Goal: Information Seeking & Learning: Learn about a topic

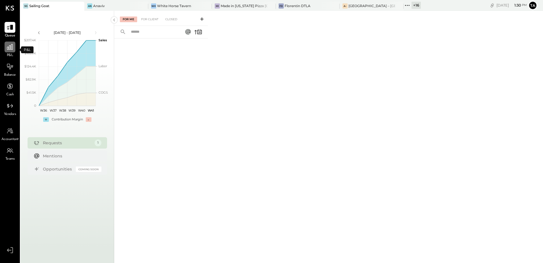
click at [12, 49] on icon at bounding box center [9, 46] width 7 height 7
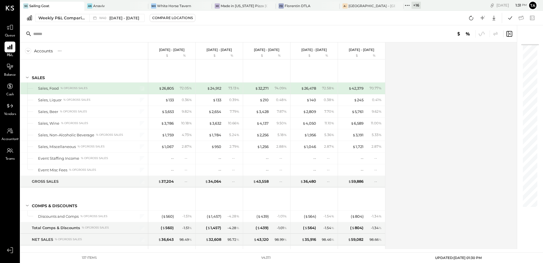
drag, startPoint x: 9, startPoint y: 68, endPoint x: 340, endPoint y: 151, distance: 341.1
click at [9, 68] on icon at bounding box center [10, 66] width 7 height 7
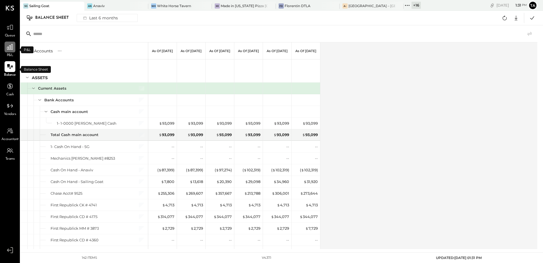
click at [9, 50] on icon at bounding box center [9, 46] width 7 height 7
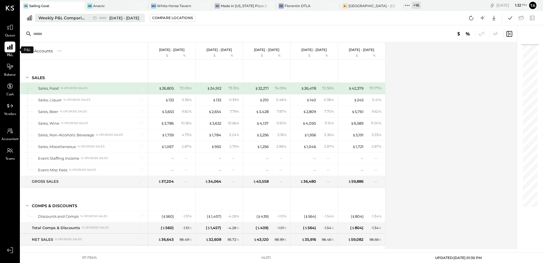
click at [109, 19] on div "W40 [DATE] - [DATE]" at bounding box center [119, 17] width 40 height 5
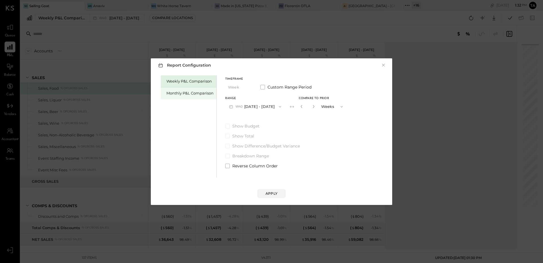
click at [183, 94] on div "Monthly P&L Comparison" at bounding box center [190, 92] width 47 height 5
click at [249, 108] on button "M09 [DATE] - [DATE]" at bounding box center [255, 106] width 60 height 11
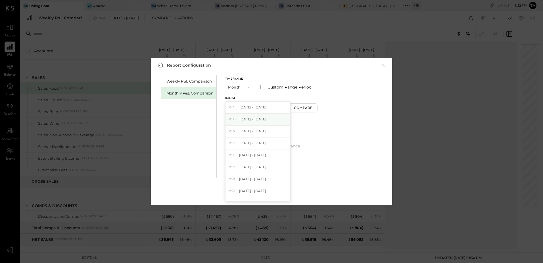
click at [248, 119] on span "[DATE] - [DATE]" at bounding box center [253, 118] width 27 height 5
click at [267, 195] on div "Apply" at bounding box center [272, 193] width 12 height 5
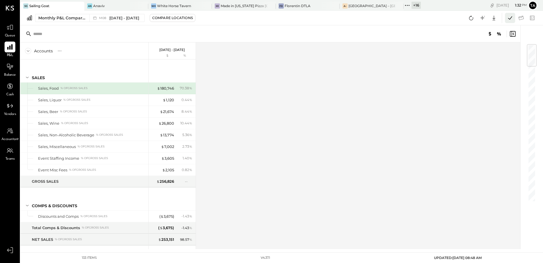
click at [509, 20] on icon at bounding box center [510, 17] width 7 height 7
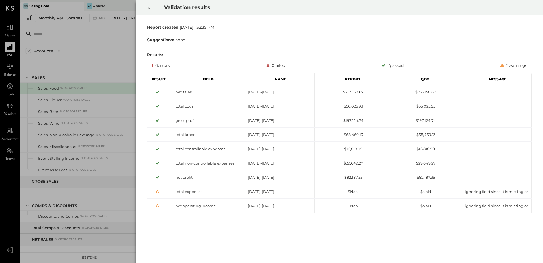
click at [147, 7] on icon at bounding box center [148, 7] width 3 height 7
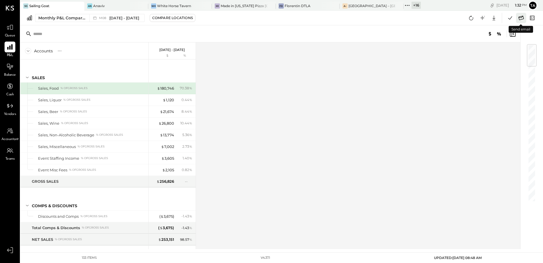
click at [522, 18] on icon at bounding box center [521, 17] width 7 height 7
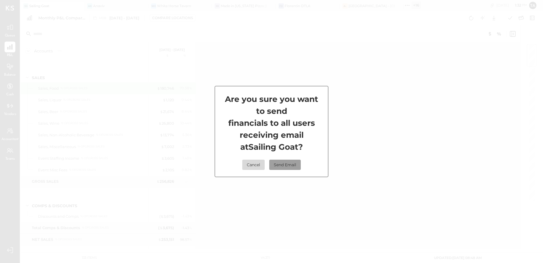
click at [284, 168] on button "Send Email" at bounding box center [285, 164] width 32 height 10
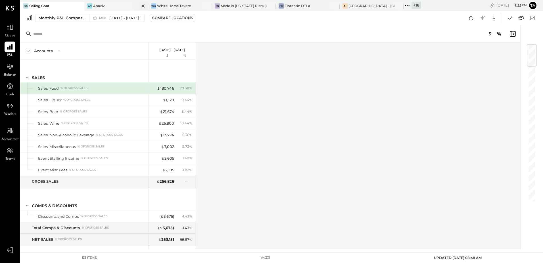
click at [97, 6] on div "Anaviv" at bounding box center [99, 5] width 12 height 5
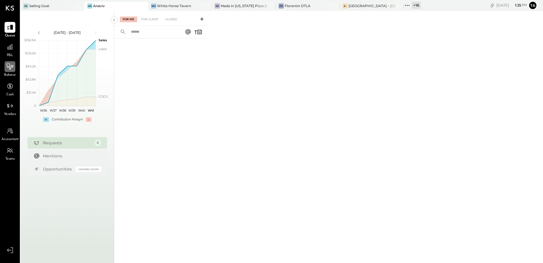
click at [11, 68] on icon at bounding box center [9, 66] width 7 height 7
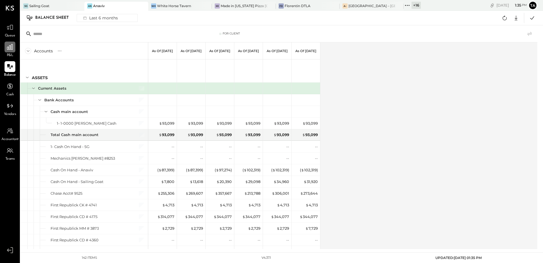
click at [11, 49] on icon at bounding box center [10, 47] width 6 height 6
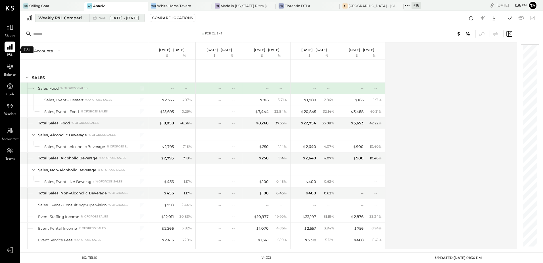
click at [123, 16] on span "[DATE] - [DATE]" at bounding box center [124, 17] width 30 height 5
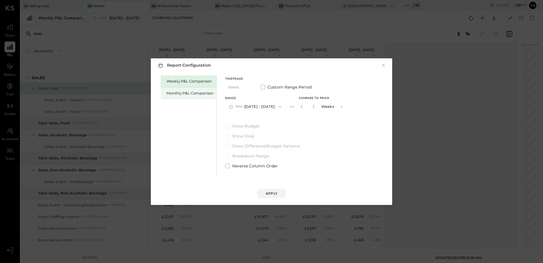
click at [175, 96] on div "Monthly P&L Comparison" at bounding box center [189, 93] width 56 height 12
click at [252, 108] on button "M10 [DATE] - [DATE]" at bounding box center [254, 106] width 59 height 11
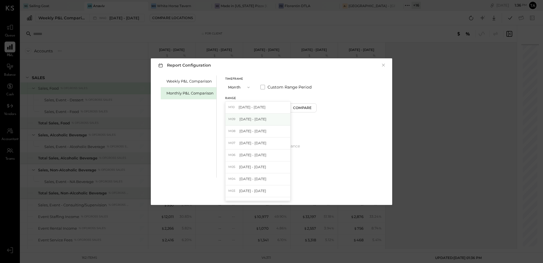
click at [250, 121] on span "[DATE] - [DATE]" at bounding box center [253, 118] width 27 height 5
click at [272, 192] on div "Apply" at bounding box center [272, 193] width 12 height 5
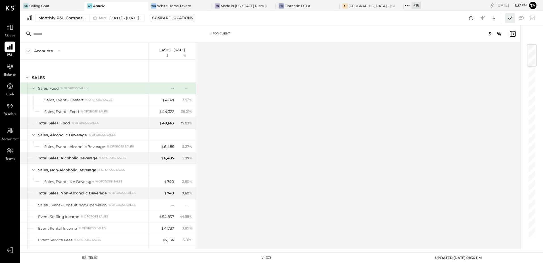
click at [511, 19] on icon at bounding box center [510, 17] width 7 height 7
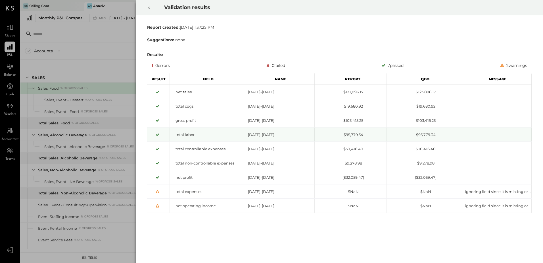
drag, startPoint x: 149, startPoint y: 8, endPoint x: 219, endPoint y: 128, distance: 139.3
click at [149, 8] on icon at bounding box center [149, 8] width 2 height 2
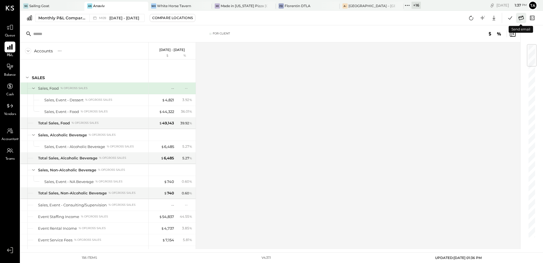
click at [520, 18] on icon at bounding box center [521, 17] width 7 height 7
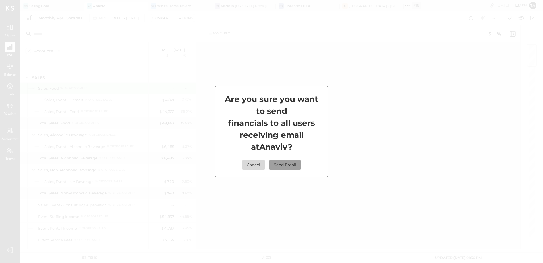
click at [288, 167] on button "Send Email" at bounding box center [285, 164] width 32 height 10
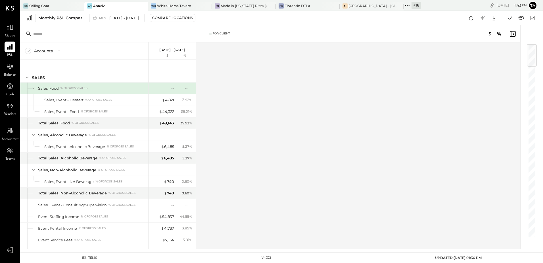
click at [326, 151] on div "Accounts S % GL [DATE] - [DATE] $ % SALES Sales, Food % of GROSS SALES Sales, E…" at bounding box center [270, 145] width 501 height 206
click at [307, 8] on div "[PERSON_NAME] DTLA" at bounding box center [303, 5] width 55 height 5
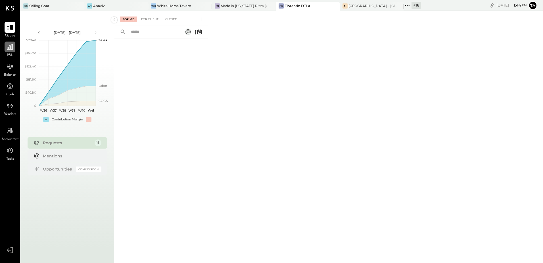
click at [10, 49] on icon at bounding box center [10, 47] width 6 height 6
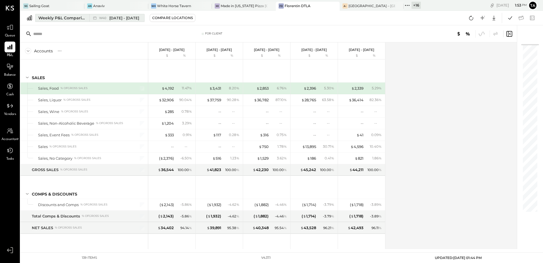
click at [109, 22] on button "Weekly P&L Comparison W40 [DATE] - [DATE]" at bounding box center [89, 18] width 109 height 8
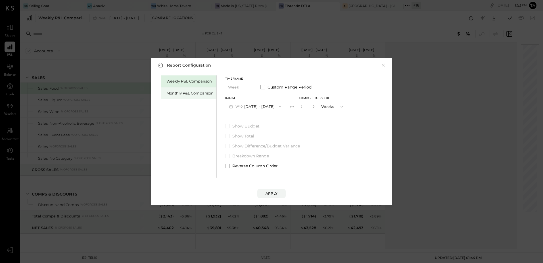
click at [188, 95] on div "Monthly P&L Comparison" at bounding box center [190, 92] width 47 height 5
click at [246, 107] on button "M10 [DATE] - [DATE]" at bounding box center [254, 106] width 59 height 11
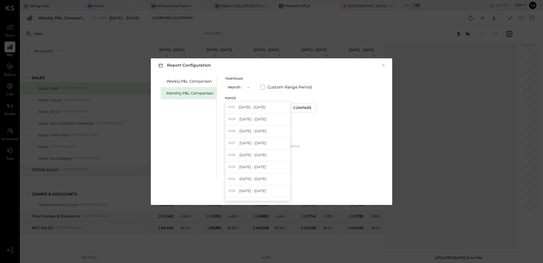
click at [240, 120] on span "[DATE] - [DATE]" at bounding box center [253, 118] width 27 height 5
click at [272, 196] on button "Apply" at bounding box center [271, 193] width 28 height 9
